Goal: Navigation & Orientation: Find specific page/section

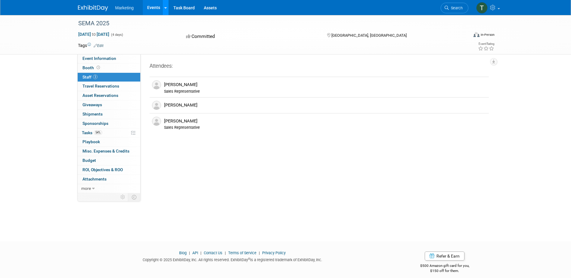
click at [162, 4] on link at bounding box center [165, 7] width 6 height 15
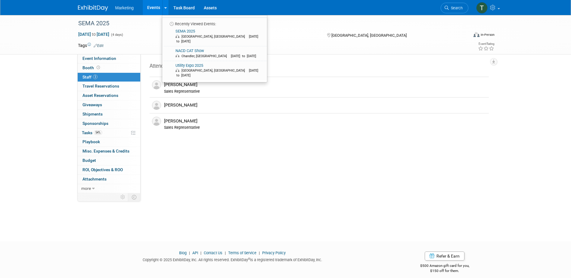
click at [157, 6] on link "Events" at bounding box center [154, 7] width 22 height 15
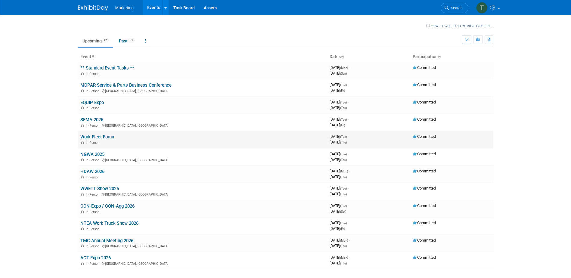
click at [119, 137] on td "Work Fleet Forum In-Person" at bounding box center [202, 139] width 249 height 17
click at [105, 137] on link "Work Fleet Forum" at bounding box center [97, 136] width 35 height 5
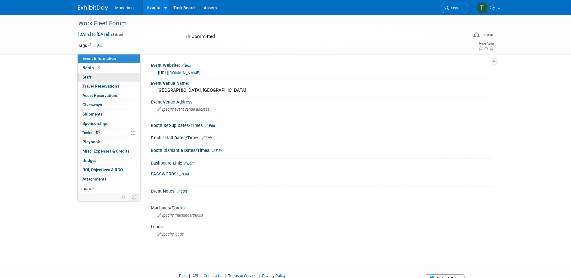
click at [93, 76] on link "0 Staff 0" at bounding box center [109, 77] width 63 height 9
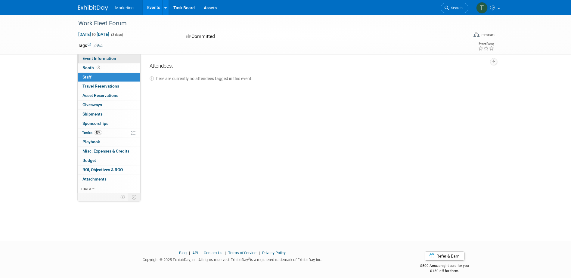
click at [122, 60] on link "Event Information" at bounding box center [109, 58] width 63 height 9
